Goal: Information Seeking & Learning: Find specific fact

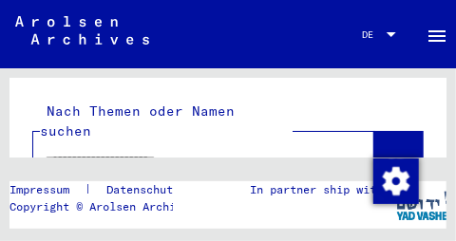
type input "**********"
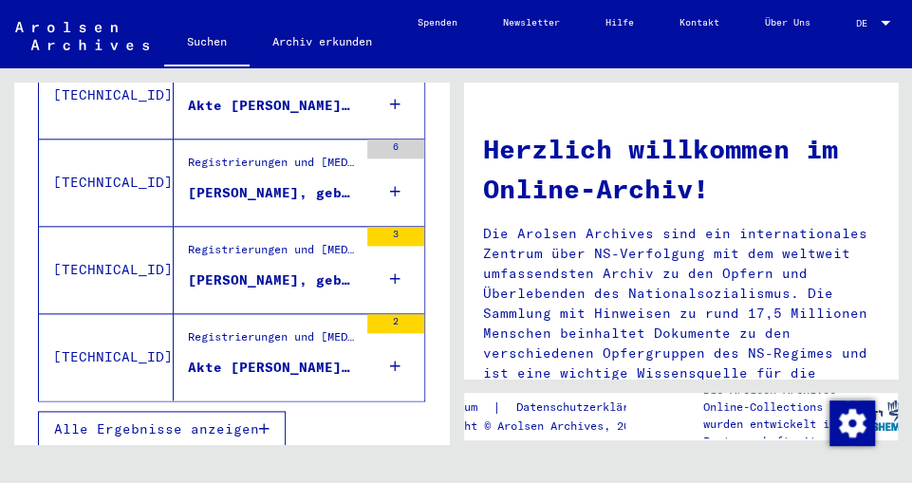
scroll to position [871, 0]
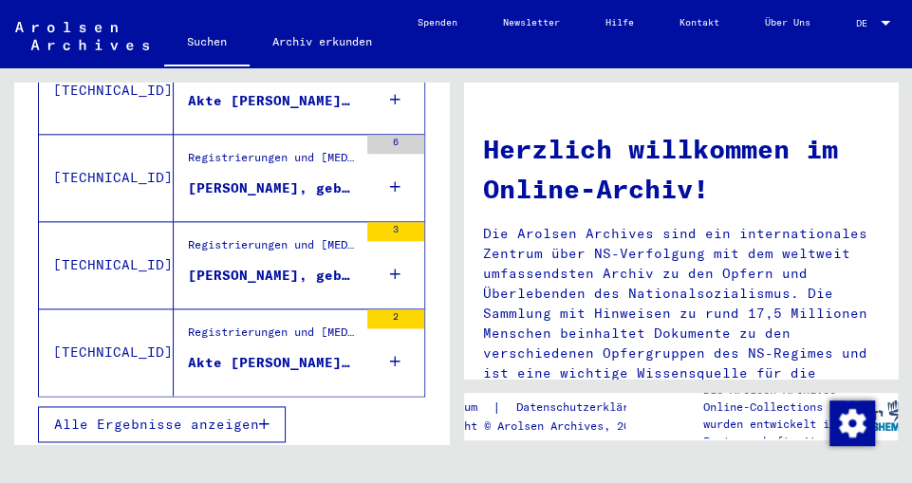
click at [455, 19] on div at bounding box center [885, 23] width 17 height 10
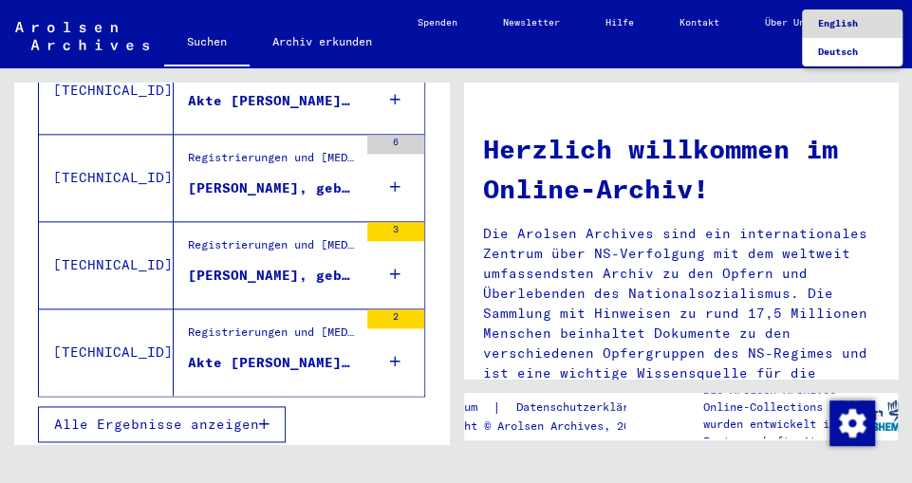
click at [455, 14] on span "English" at bounding box center [852, 23] width 70 height 28
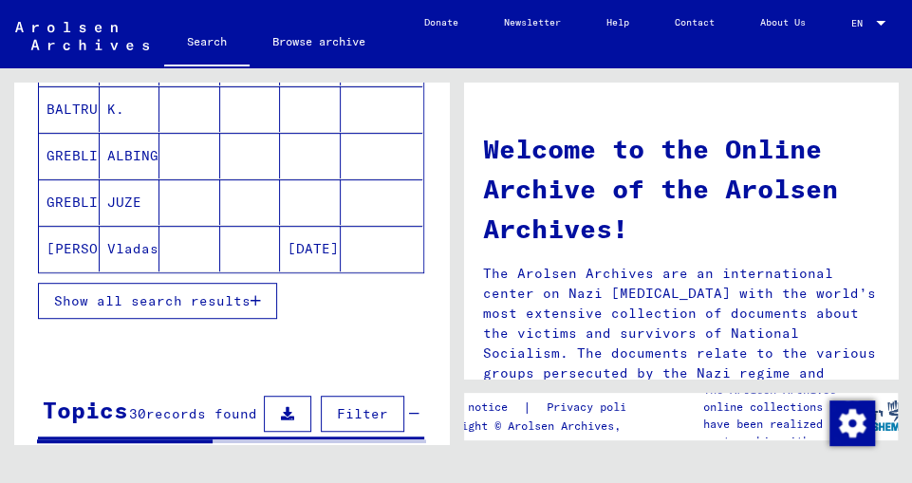
scroll to position [855, 0]
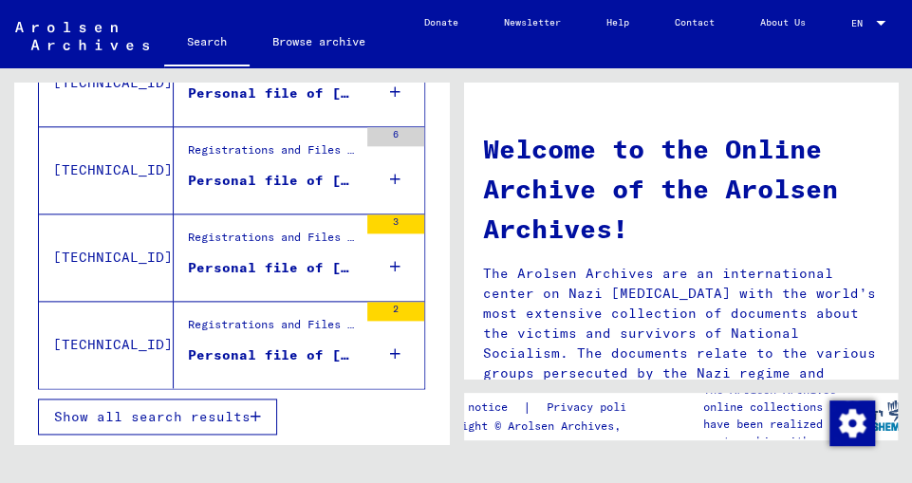
click at [125, 240] on span "Show all search results" at bounding box center [152, 416] width 196 height 17
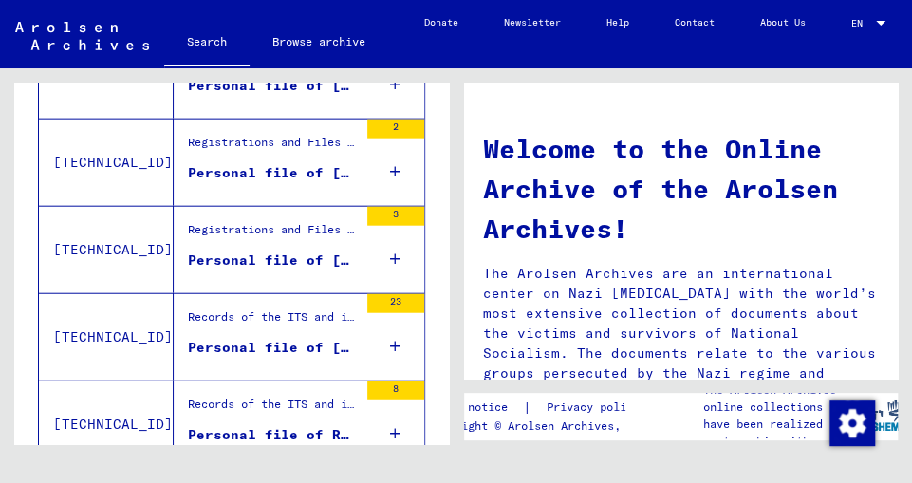
scroll to position [1714, 0]
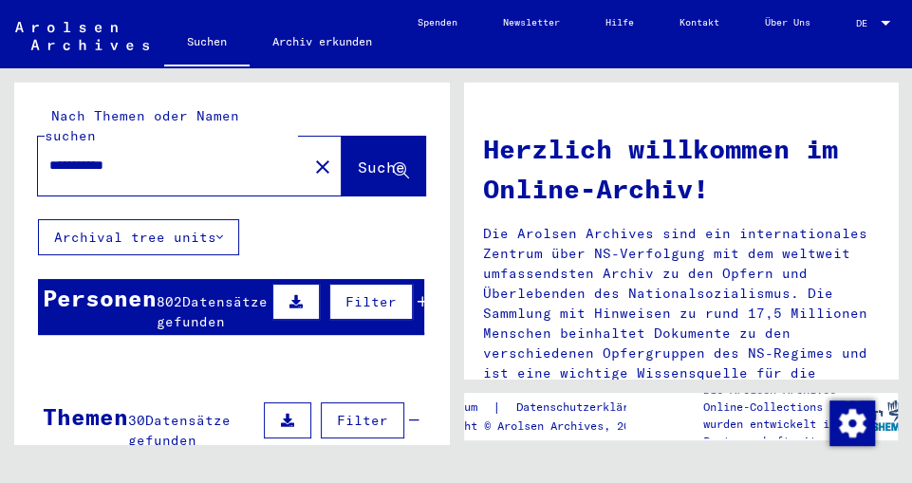
click at [455, 240] on p "Die Arolsen Archives sind ein internationales Zentrum über NS-Verfolgung mit de…" at bounding box center [681, 313] width 397 height 179
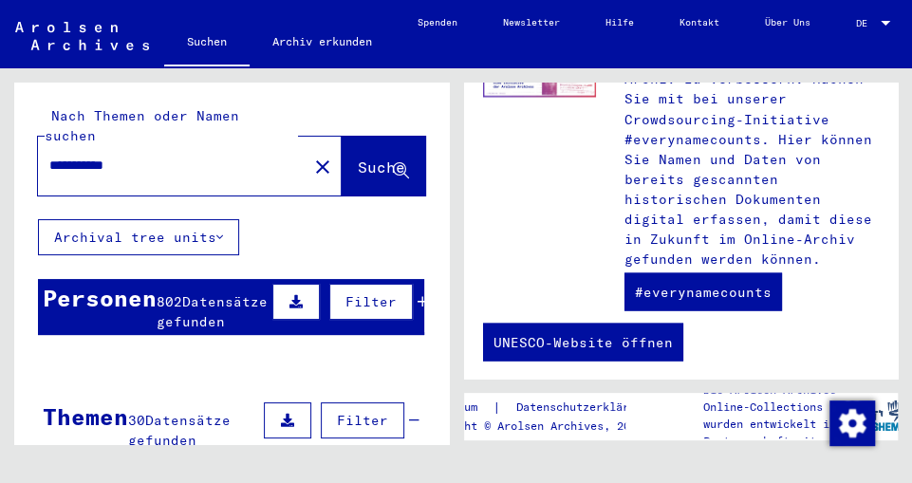
scroll to position [1348, 0]
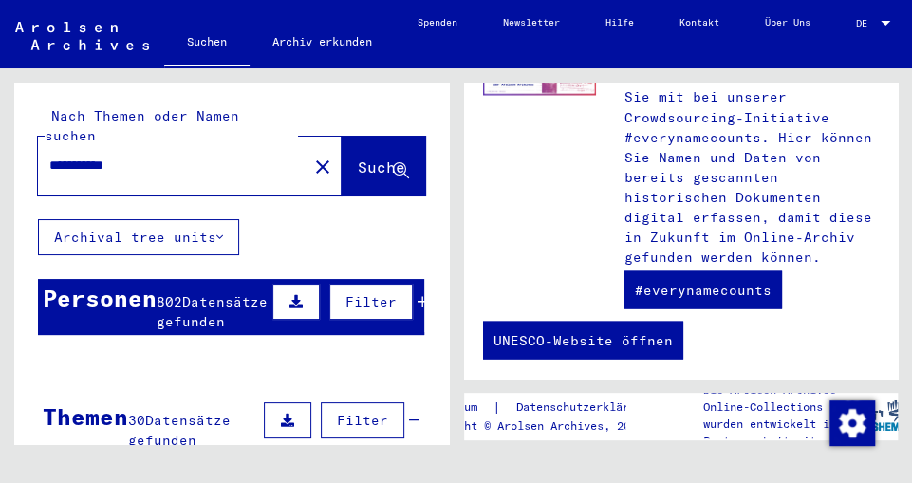
drag, startPoint x: 484, startPoint y: 104, endPoint x: 748, endPoint y: 368, distance: 373.1
copy div "Loremips dolorsitam co Adipis-Elitse! Doe Tempori Utlabore etdo mag aliquaenima…"
